Goal: Task Accomplishment & Management: Manage account settings

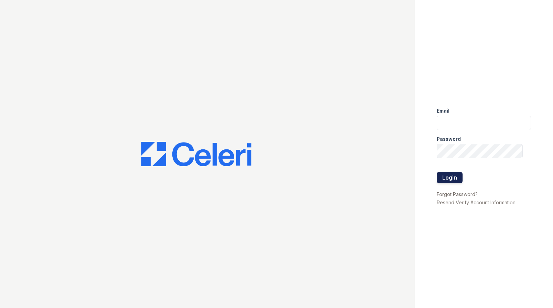
type input "[PERSON_NAME][EMAIL_ADDRESS][PERSON_NAME][DOMAIN_NAME]"
click at [455, 179] on button "Login" at bounding box center [450, 177] width 26 height 11
type input "[PERSON_NAME][EMAIL_ADDRESS][PERSON_NAME][DOMAIN_NAME]"
click at [442, 178] on button "Login" at bounding box center [450, 177] width 26 height 11
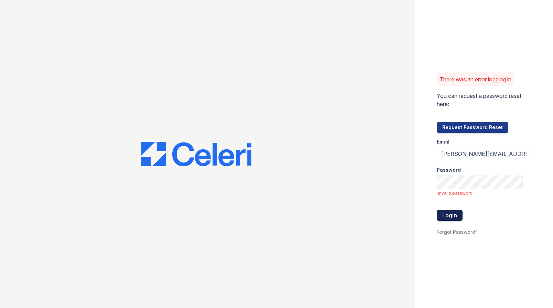
click at [460, 216] on button "Login" at bounding box center [450, 215] width 26 height 11
click at [456, 218] on button "Login" at bounding box center [450, 215] width 26 height 11
click at [451, 214] on button "Login" at bounding box center [450, 215] width 26 height 11
click at [483, 128] on button "Request Password Reset" at bounding box center [472, 127] width 71 height 11
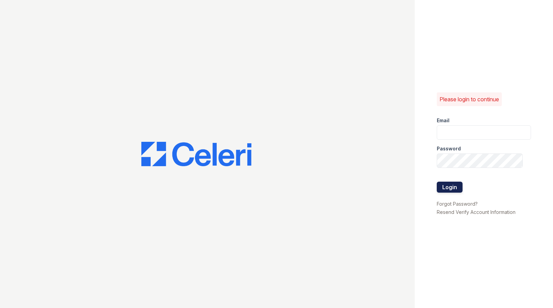
type input "[PERSON_NAME][EMAIL_ADDRESS][PERSON_NAME][DOMAIN_NAME]"
click at [453, 192] on button "Login" at bounding box center [450, 187] width 26 height 11
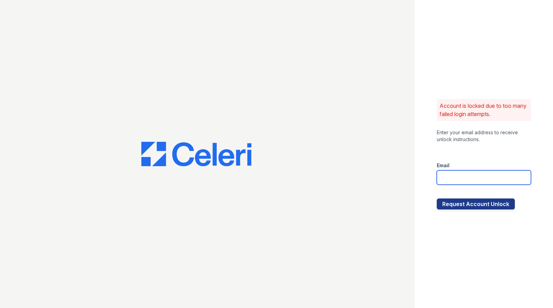
click at [454, 182] on input "email" at bounding box center [484, 177] width 94 height 14
type input "[PERSON_NAME][EMAIL_ADDRESS][PERSON_NAME][DOMAIN_NAME]"
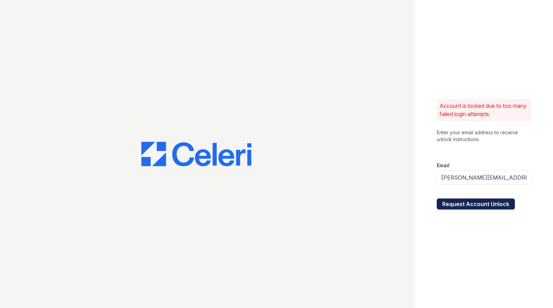
click at [459, 203] on button "Request Account Unlock" at bounding box center [476, 204] width 78 height 11
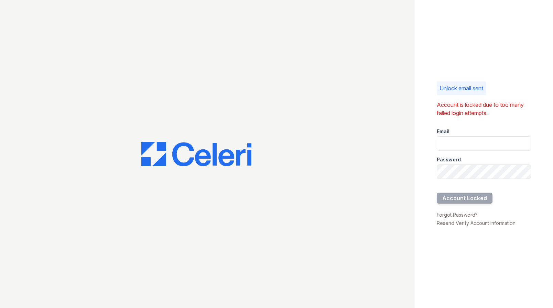
click at [19, 112] on div at bounding box center [207, 154] width 415 height 308
click at [458, 225] on link "Resend Verify Account Information" at bounding box center [476, 223] width 79 height 6
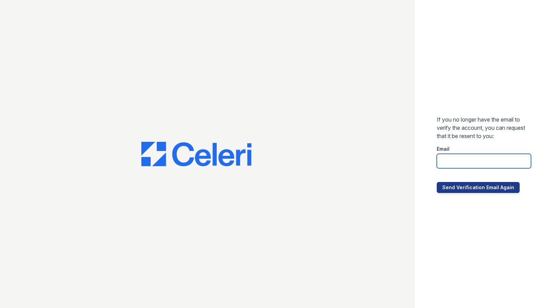
click at [446, 163] on input "email" at bounding box center [484, 161] width 94 height 14
type input "[PERSON_NAME][EMAIL_ADDRESS][PERSON_NAME][DOMAIN_NAME]"
click at [467, 181] on div at bounding box center [484, 175] width 94 height 14
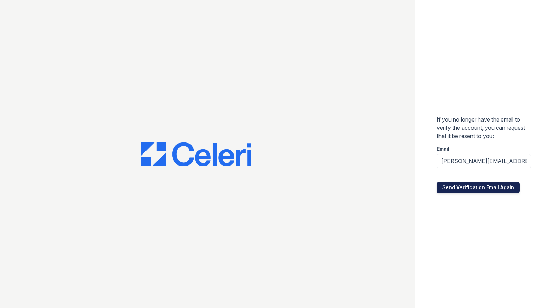
click at [469, 186] on button "Send Verification Email Again" at bounding box center [478, 187] width 83 height 11
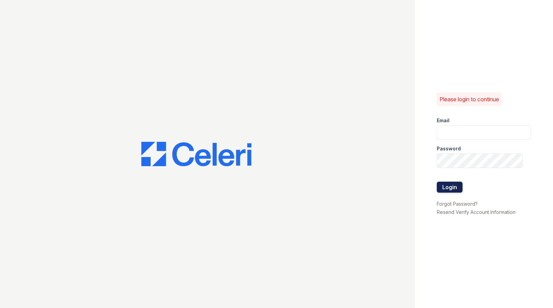
type input "[PERSON_NAME][EMAIL_ADDRESS][PERSON_NAME][DOMAIN_NAME]"
click at [446, 185] on button "Login" at bounding box center [450, 187] width 26 height 11
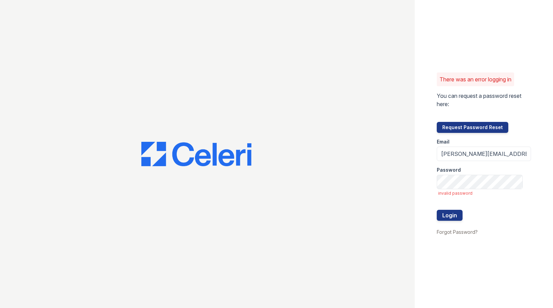
click at [295, 115] on div at bounding box center [207, 154] width 415 height 308
click at [476, 280] on div "There was an error logging in You can request a password reset here: Request Pa…" at bounding box center [484, 154] width 138 height 308
click at [455, 218] on button "Login" at bounding box center [450, 215] width 26 height 11
click at [19, 107] on div at bounding box center [207, 154] width 415 height 308
click at [220, 128] on div at bounding box center [207, 154] width 415 height 308
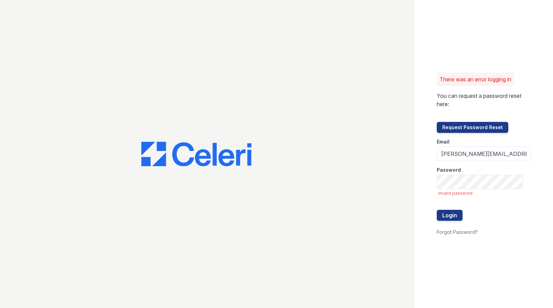
click at [337, 41] on div at bounding box center [207, 154] width 415 height 308
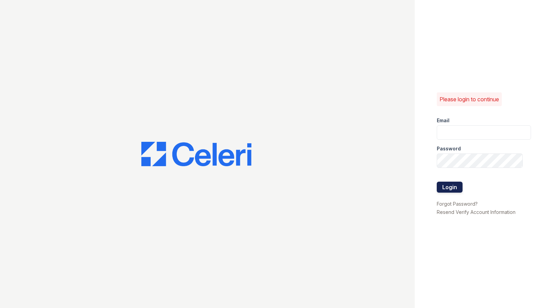
type input "[PERSON_NAME][EMAIL_ADDRESS][PERSON_NAME][DOMAIN_NAME]"
click at [457, 185] on button "Login" at bounding box center [450, 187] width 26 height 11
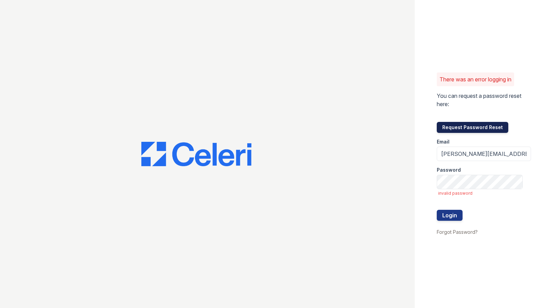
click at [462, 128] on button "Request Password Reset" at bounding box center [472, 127] width 71 height 11
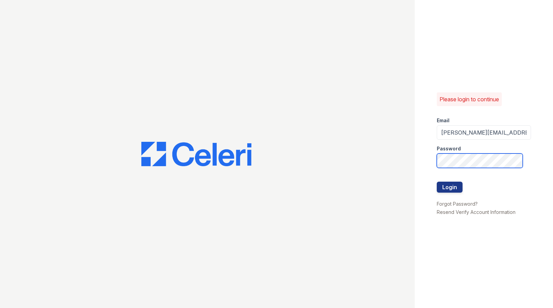
type input "Tamesha.Davis@Trinity-Pm.com"
click at [456, 190] on button "Login" at bounding box center [450, 187] width 26 height 11
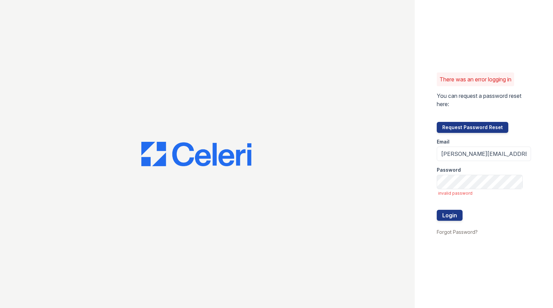
click at [518, 124] on form "You can request a password reset here: Request Password Reset" at bounding box center [484, 112] width 94 height 41
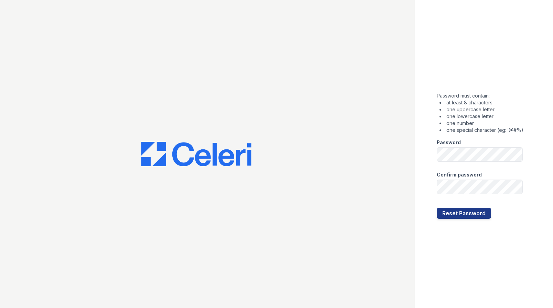
click at [499, 128] on li "one special character (eg: !@#%)" at bounding box center [481, 130] width 84 height 7
click at [486, 164] on form "Password must contain: at least 8 characters one uppercase letter one lowercase…" at bounding box center [480, 154] width 87 height 129
click at [476, 211] on button "Reset Password" at bounding box center [464, 213] width 54 height 11
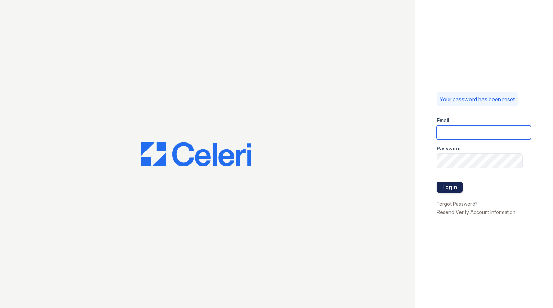
type input "[PERSON_NAME][EMAIL_ADDRESS][PERSON_NAME][DOMAIN_NAME]"
click at [458, 189] on button "Login" at bounding box center [450, 187] width 26 height 11
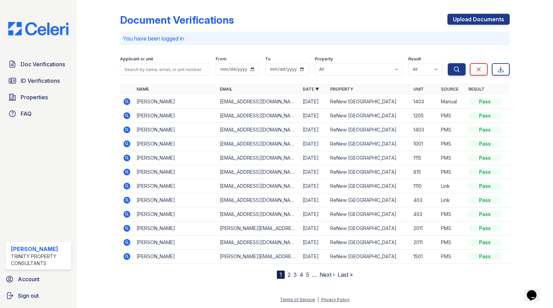
click at [309, 15] on div "Document Verifications Upload Documents" at bounding box center [314, 23] width 389 height 18
click at [298, 17] on div "Document Verifications Upload Documents" at bounding box center [311, 23] width 384 height 18
click at [269, 11] on div "Document Verifications Upload Documents You have been logged in Filter Applican…" at bounding box center [311, 141] width 384 height 276
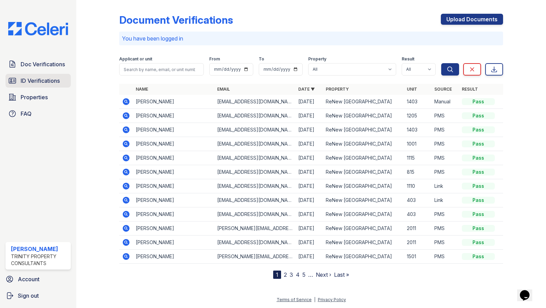
click at [38, 79] on span "ID Verifications" at bounding box center [40, 81] width 39 height 8
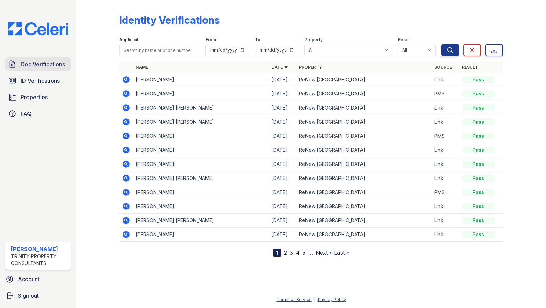
click at [47, 69] on link "Doc Verifications" at bounding box center [37, 64] width 65 height 14
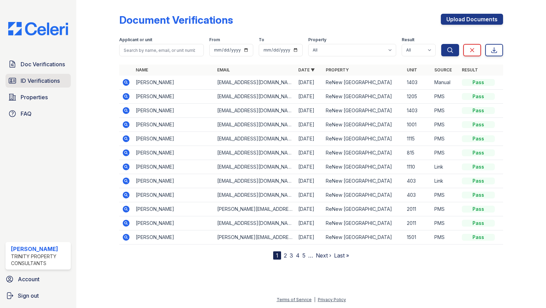
click at [47, 81] on span "ID Verifications" at bounding box center [40, 81] width 39 height 8
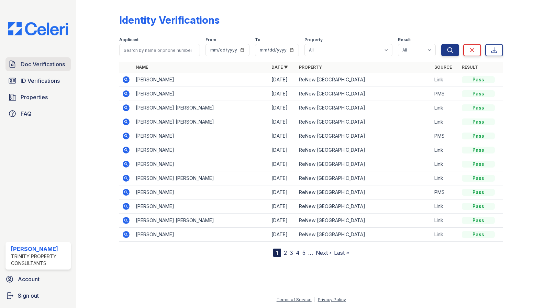
click at [46, 65] on span "Doc Verifications" at bounding box center [43, 64] width 44 height 8
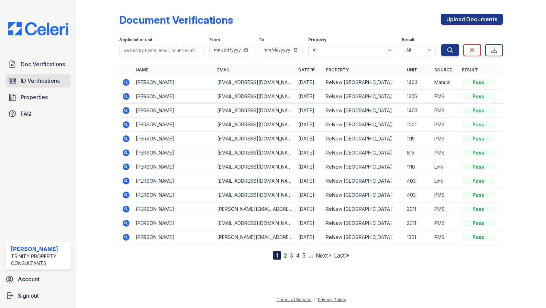
click at [44, 77] on span "ID Verifications" at bounding box center [40, 81] width 39 height 8
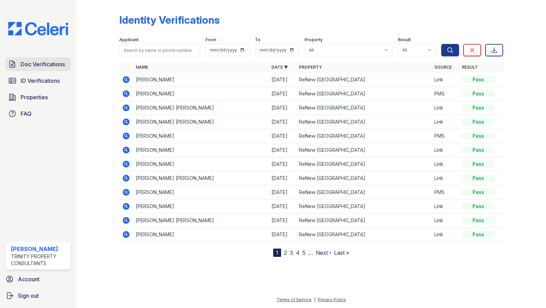
click at [48, 68] on span "Doc Verifications" at bounding box center [43, 64] width 44 height 8
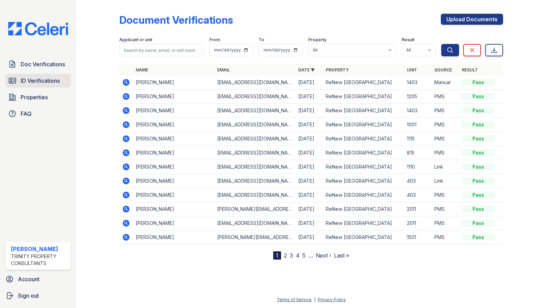
click at [48, 81] on span "ID Verifications" at bounding box center [40, 81] width 39 height 8
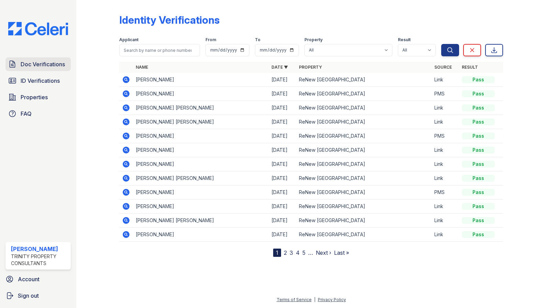
click at [49, 69] on link "Doc Verifications" at bounding box center [37, 64] width 65 height 14
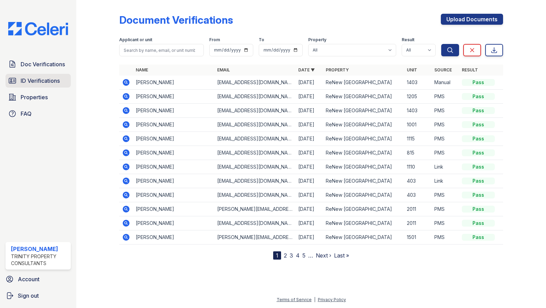
click at [49, 77] on span "ID Verifications" at bounding box center [40, 81] width 39 height 8
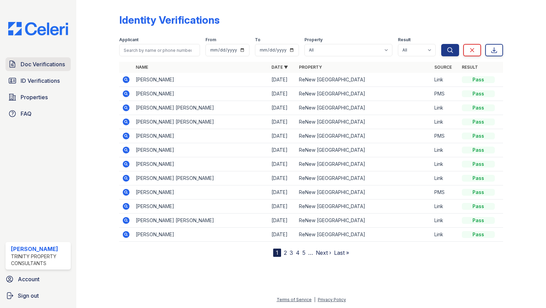
click at [51, 68] on span "Doc Verifications" at bounding box center [43, 64] width 44 height 8
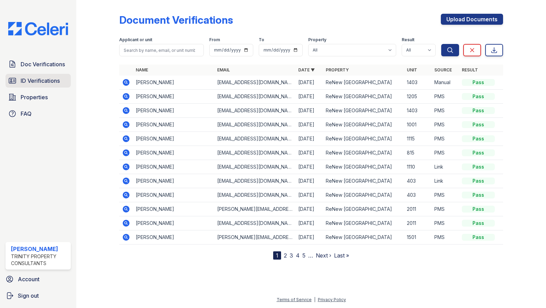
click at [52, 78] on span "ID Verifications" at bounding box center [40, 81] width 39 height 8
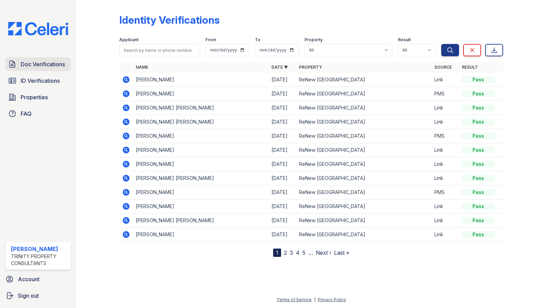
click at [53, 68] on span "Doc Verifications" at bounding box center [43, 64] width 44 height 8
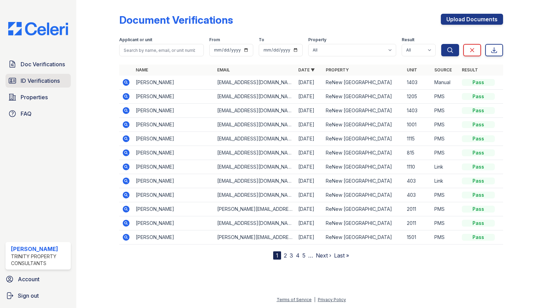
click at [55, 80] on span "ID Verifications" at bounding box center [40, 81] width 39 height 8
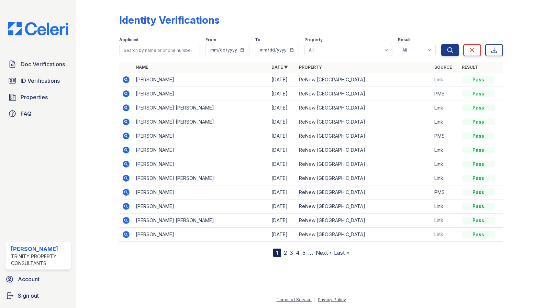
click at [92, 98] on div at bounding box center [103, 130] width 32 height 254
click at [96, 97] on div at bounding box center [103, 130] width 32 height 254
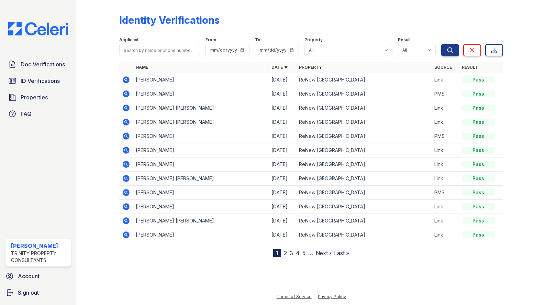
click at [273, 20] on div "Identity Verifications" at bounding box center [311, 23] width 384 height 18
click at [29, 68] on span "Doc Verifications" at bounding box center [43, 64] width 44 height 8
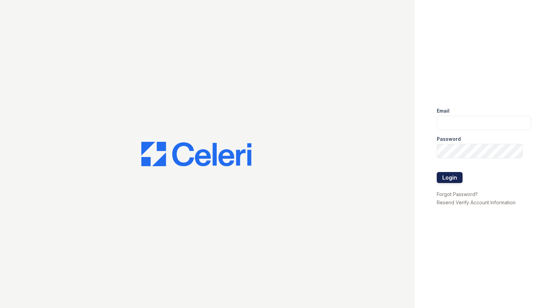
type input "tamesha.davis@trinity-pm.com"
click at [451, 176] on button "Login" at bounding box center [450, 177] width 26 height 11
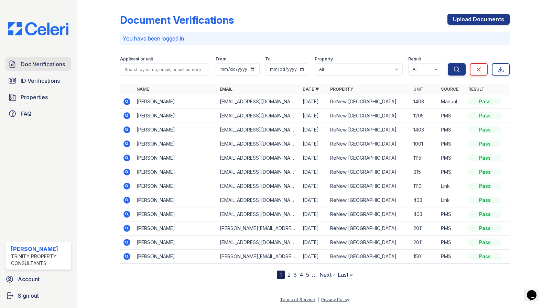
click at [38, 66] on span "Doc Verifications" at bounding box center [43, 64] width 44 height 8
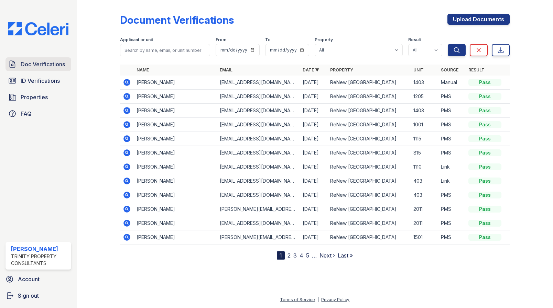
click at [41, 66] on span "Doc Verifications" at bounding box center [43, 64] width 44 height 8
click at [60, 81] on link "ID Verifications" at bounding box center [38, 81] width 66 height 14
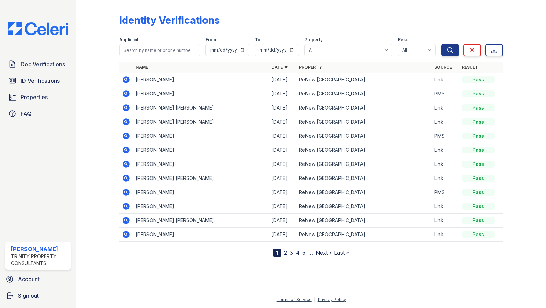
click at [338, 12] on div "Identity Verifications Filter Applicant From To Property All ReNew Oak Park Res…" at bounding box center [311, 130] width 384 height 254
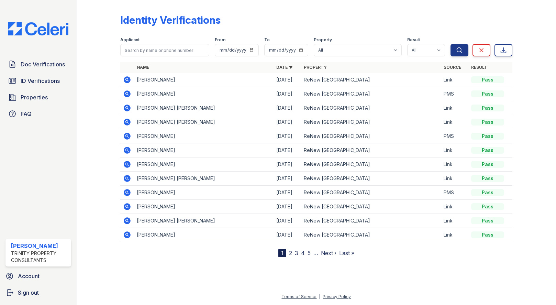
click at [311, 7] on div "Identity Verifications Filter Applicant From To Property All [GEOGRAPHIC_DATA] …" at bounding box center [316, 130] width 392 height 254
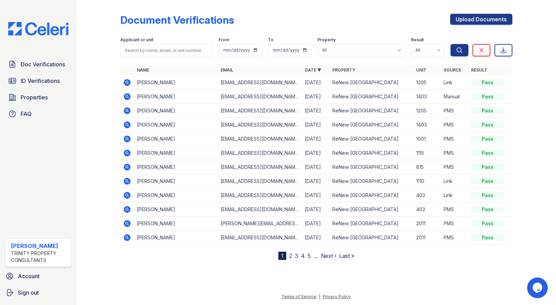
click at [355, 20] on div "Document Verifications Upload Documents" at bounding box center [316, 23] width 392 height 18
click at [555, 305] on div "Document Verifications Upload Documents Filter Applicant or unit From To Proper…" at bounding box center [317, 152] width 480 height 305
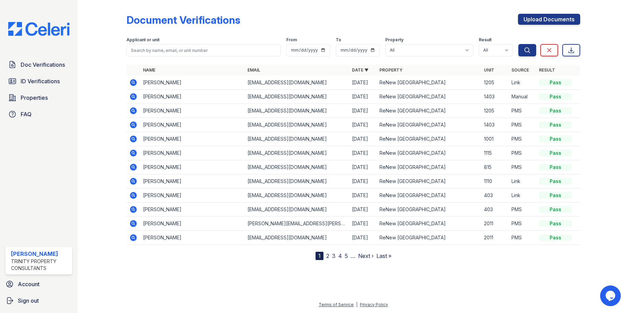
click at [419, 297] on div at bounding box center [353, 286] width 529 height 30
click at [135, 86] on icon at bounding box center [133, 82] width 7 height 7
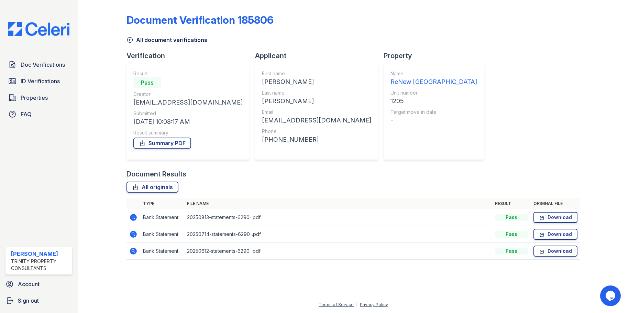
click at [136, 217] on icon at bounding box center [133, 217] width 7 height 7
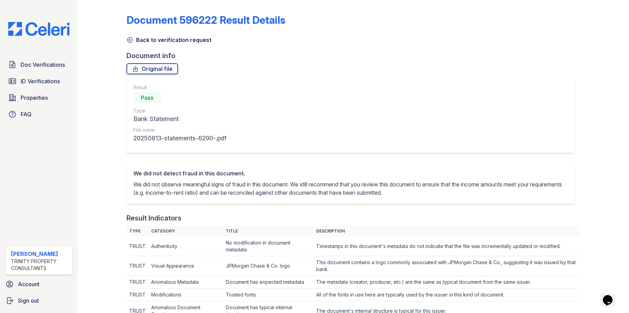
click at [129, 41] on icon at bounding box center [130, 39] width 5 height 5
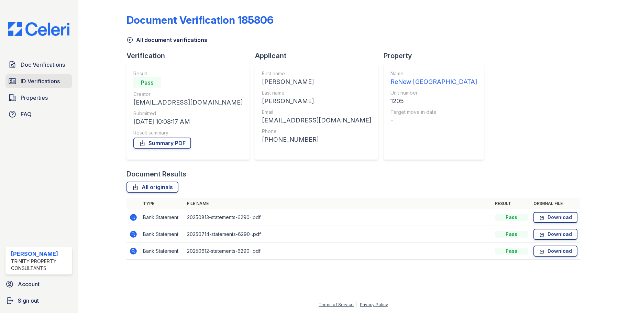
click at [35, 79] on span "ID Verifications" at bounding box center [40, 81] width 39 height 8
